Goal: Book appointment/travel/reservation

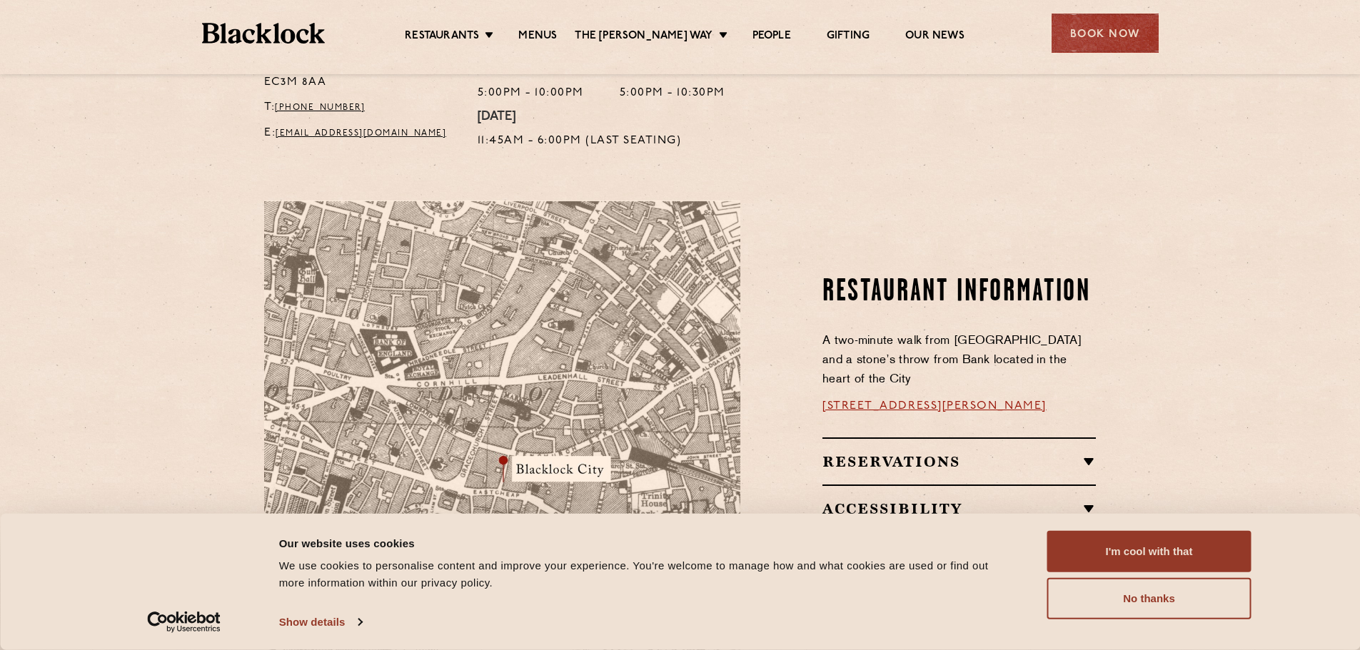
scroll to position [785, 0]
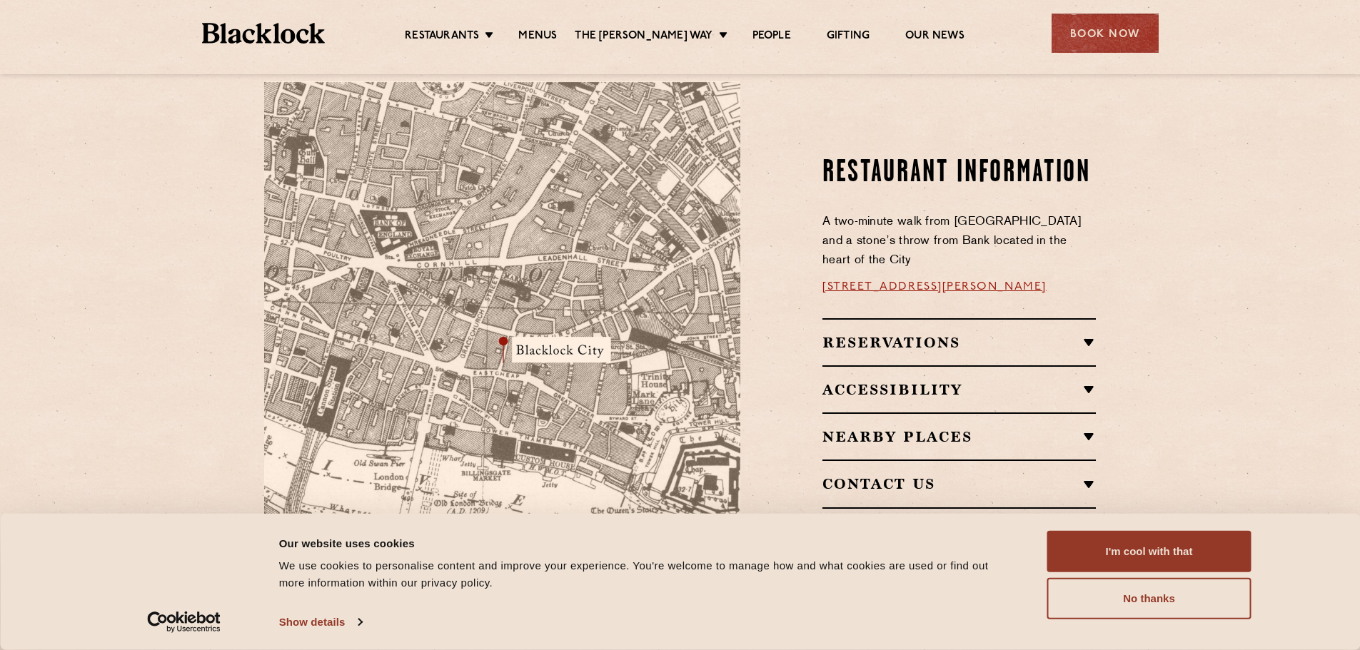
click at [935, 318] on div "Reservations RESERVATIONS We know that bookings are important for any occasions…" at bounding box center [958, 341] width 273 height 47
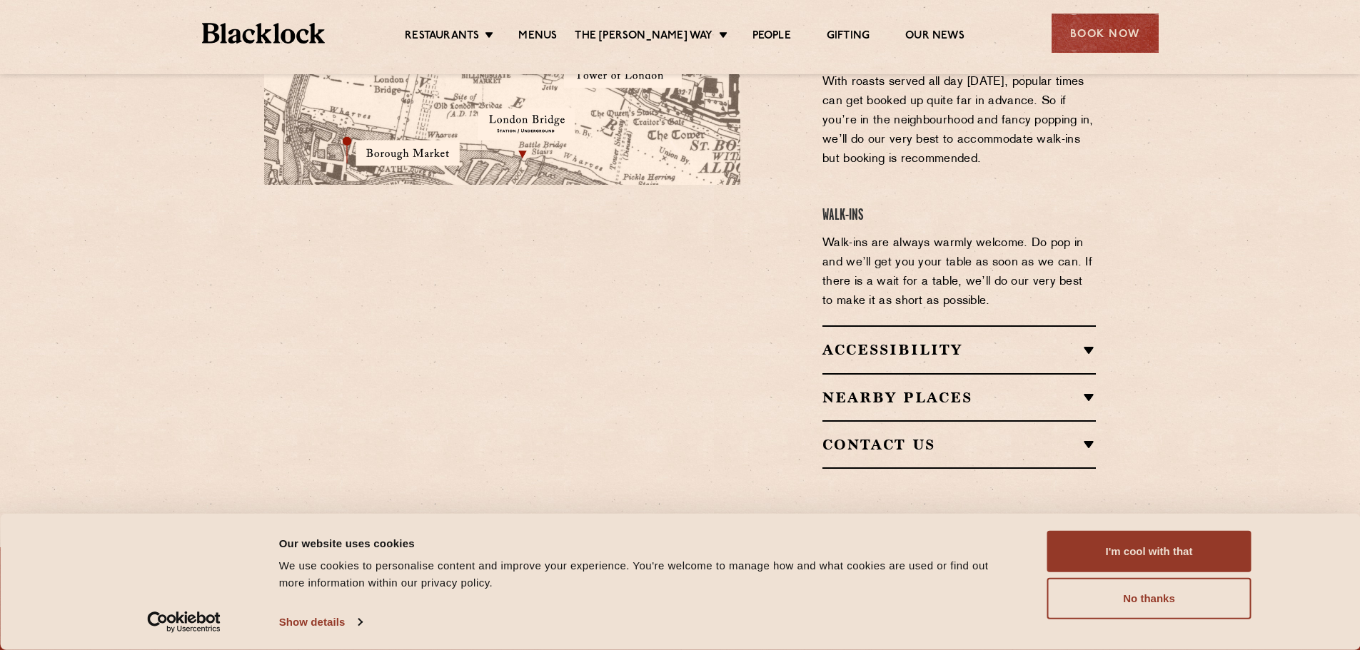
scroll to position [1214, 0]
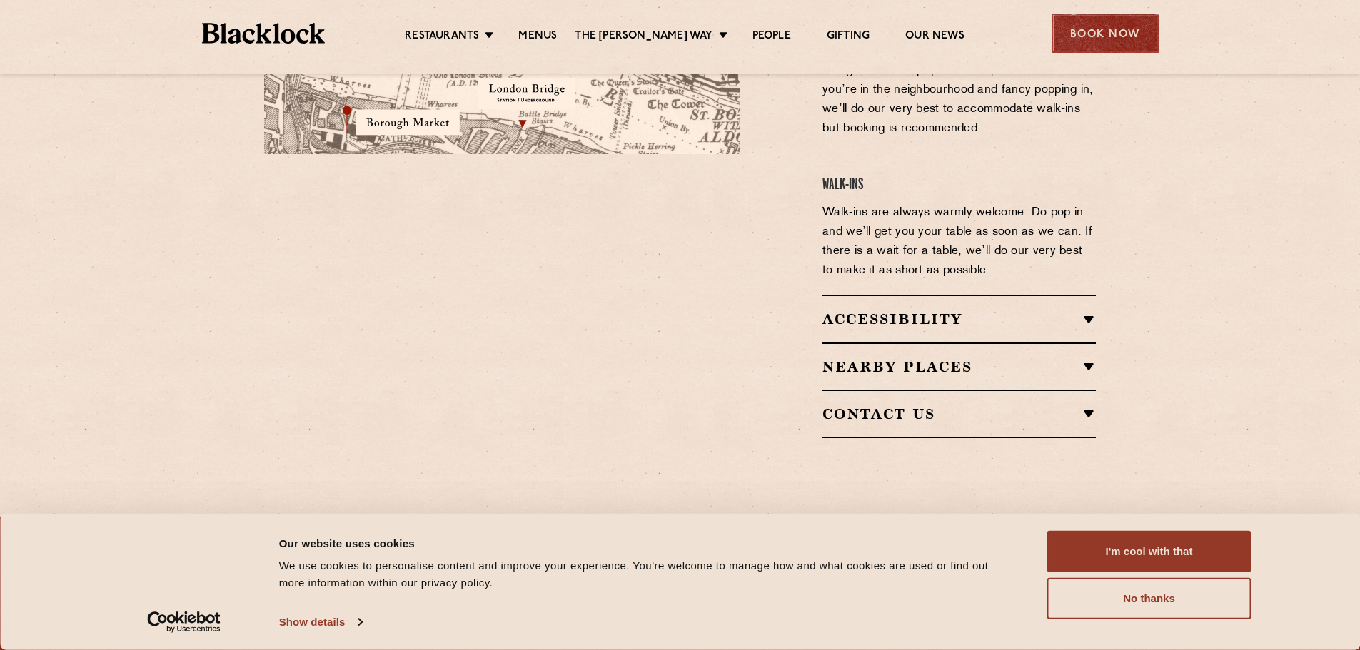
click at [1116, 34] on div "Book Now" at bounding box center [1105, 33] width 107 height 39
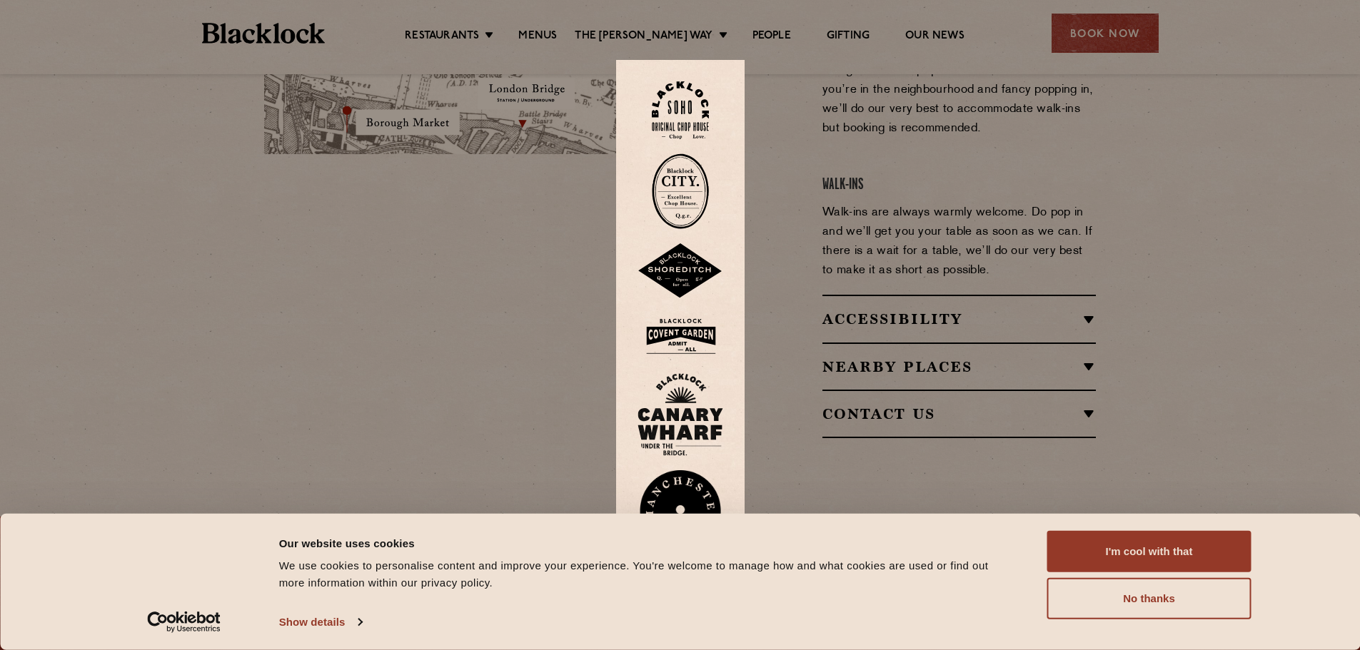
click at [690, 188] on img at bounding box center [680, 192] width 57 height 76
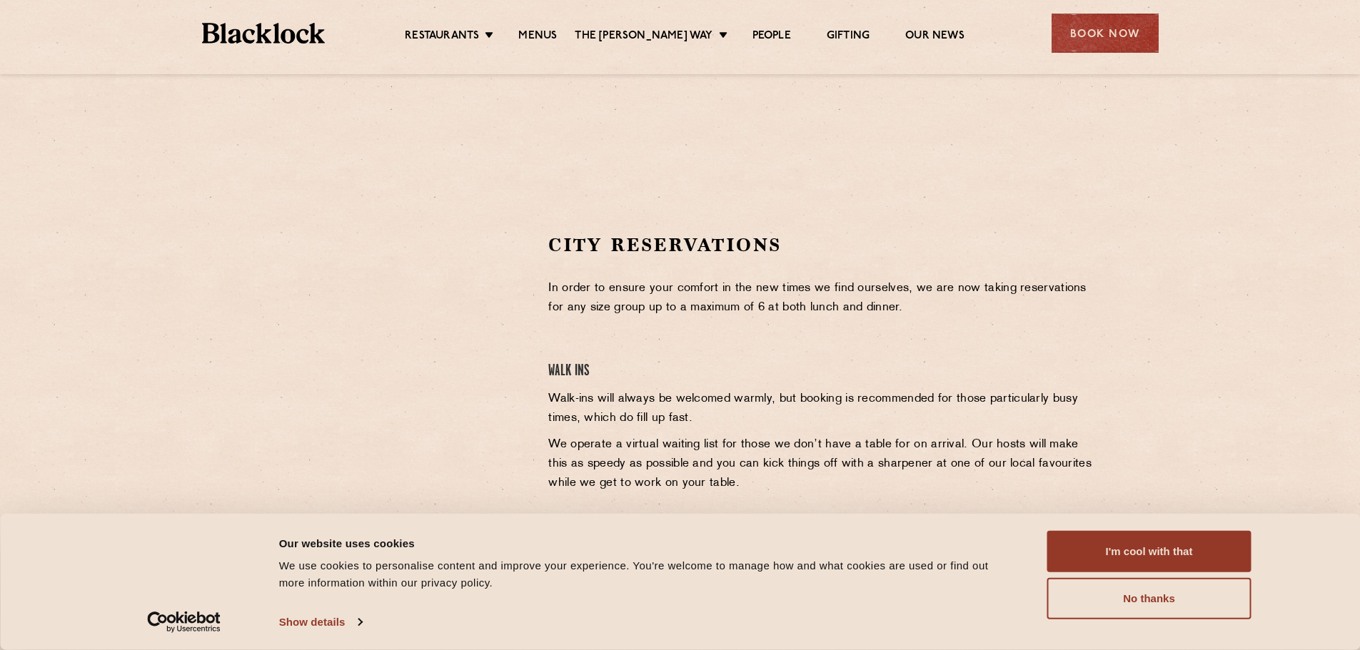
scroll to position [357, 0]
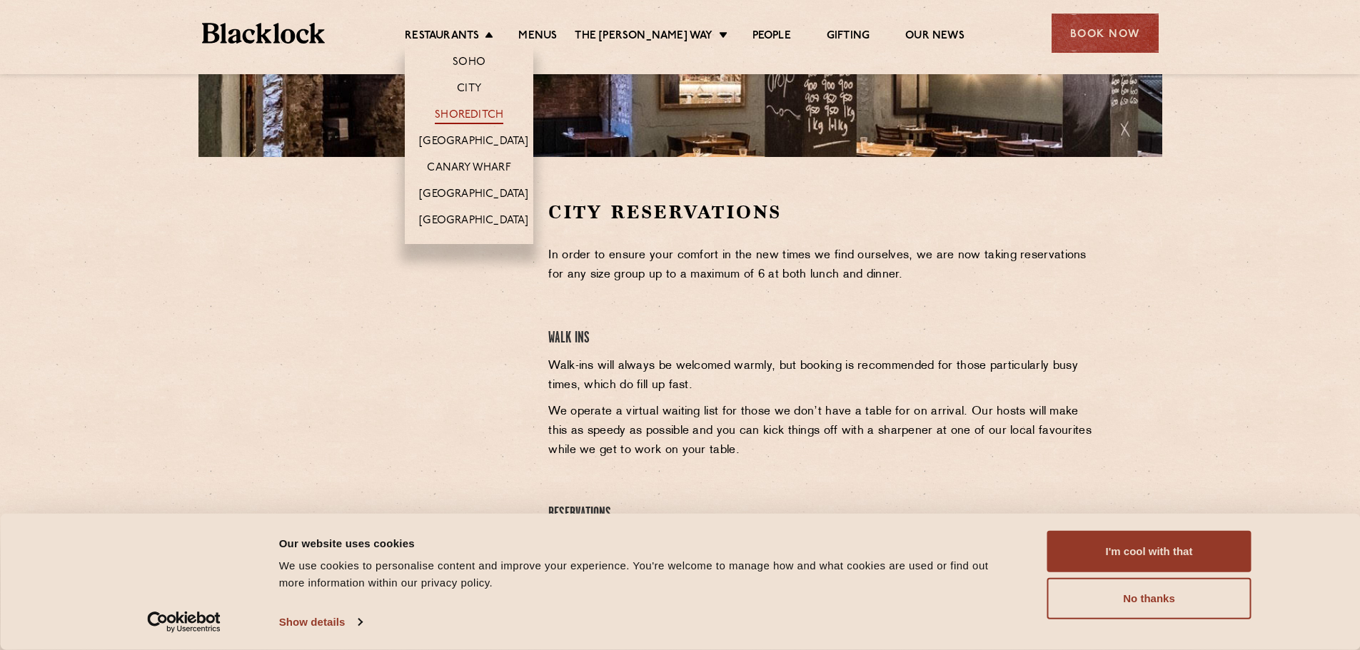
click at [473, 119] on link "Shoreditch" at bounding box center [469, 117] width 69 height 16
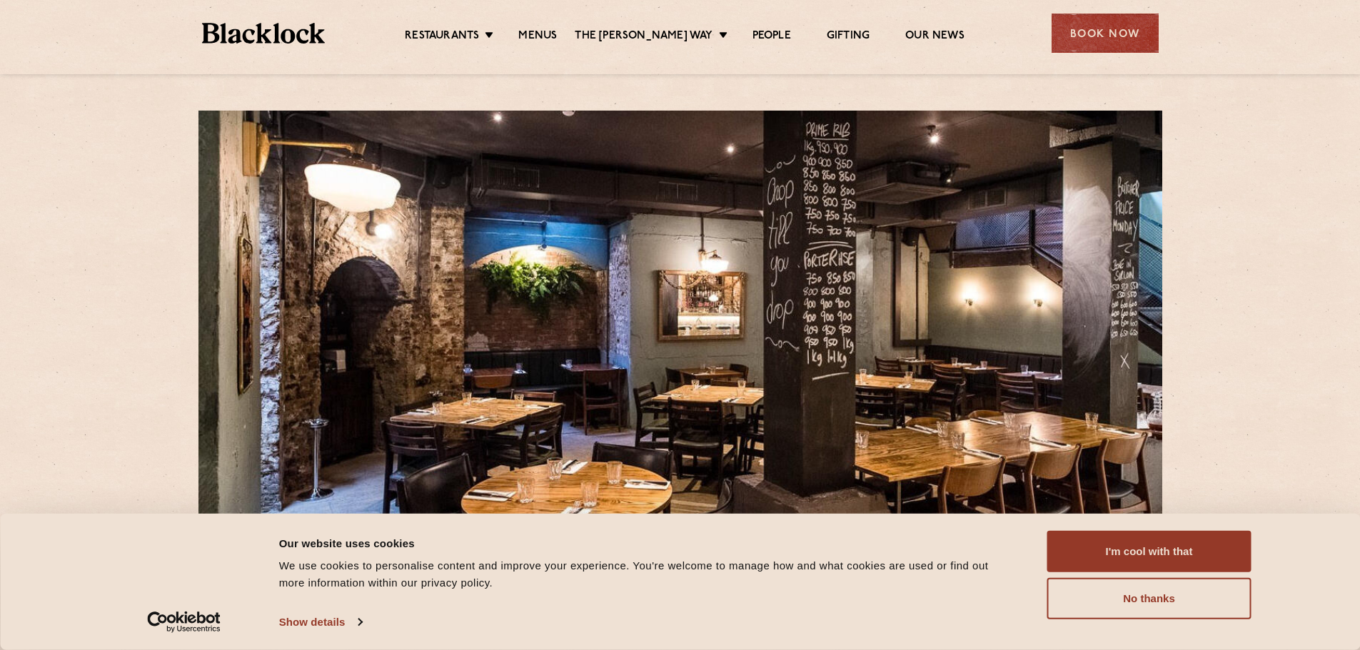
scroll to position [940, 0]
click at [557, 33] on link "Menus" at bounding box center [537, 37] width 39 height 16
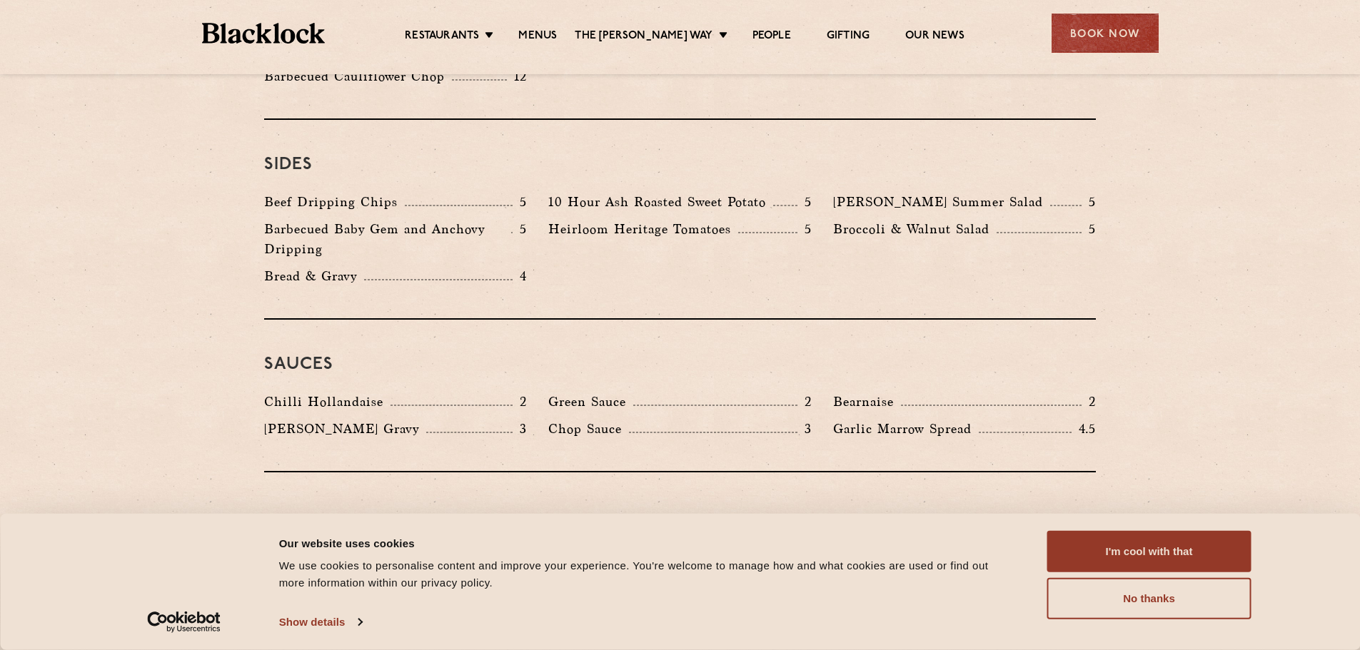
scroll to position [1928, 0]
